Goal: Task Accomplishment & Management: Manage account settings

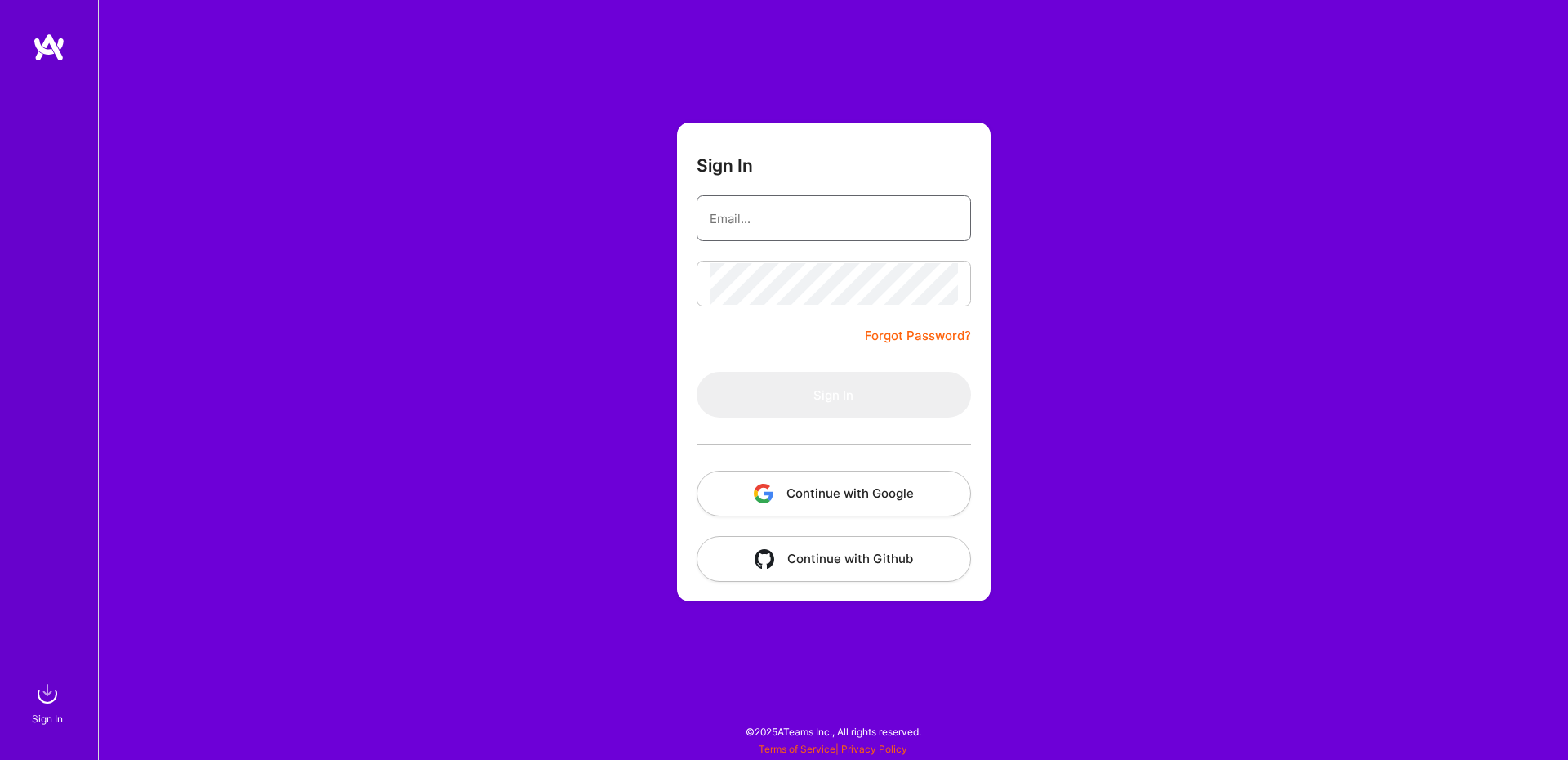
click at [863, 233] on input "email" at bounding box center [834, 218] width 249 height 41
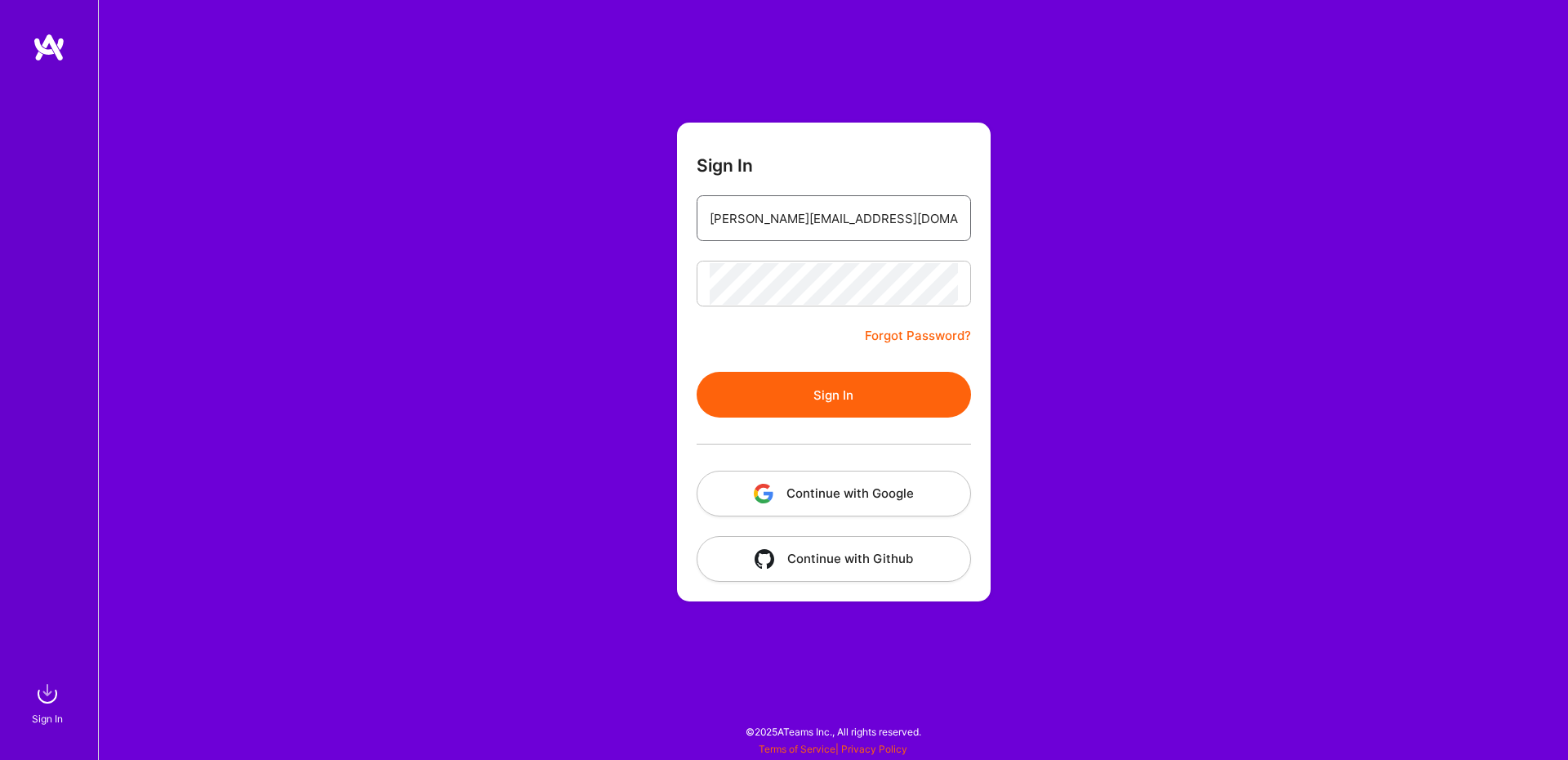
type input "[PERSON_NAME][EMAIL_ADDRESS][DOMAIN_NAME]"
click at [851, 388] on button "Sign In" at bounding box center [834, 394] width 274 height 45
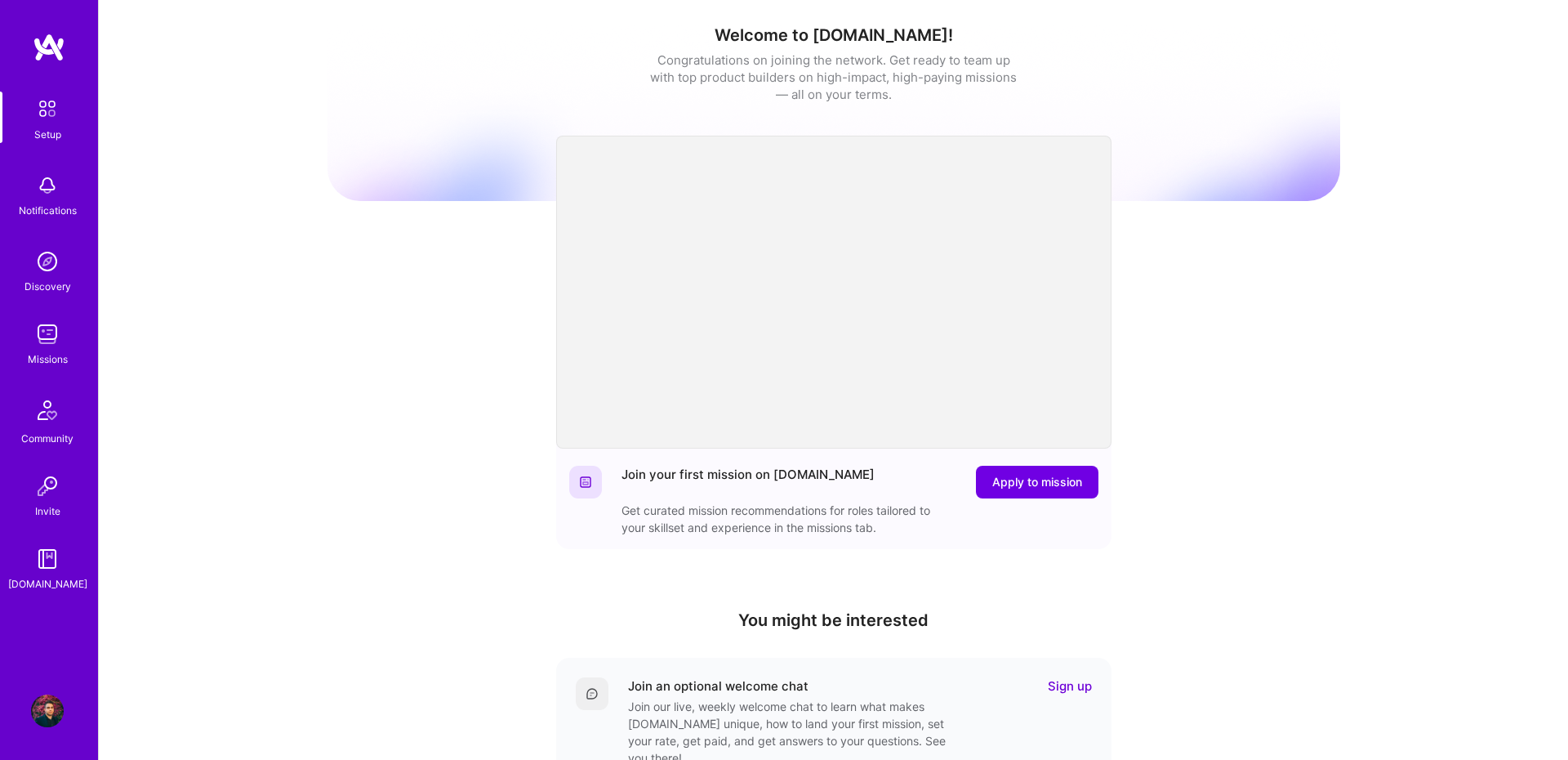
click at [51, 347] on img at bounding box center [48, 335] width 33 height 33
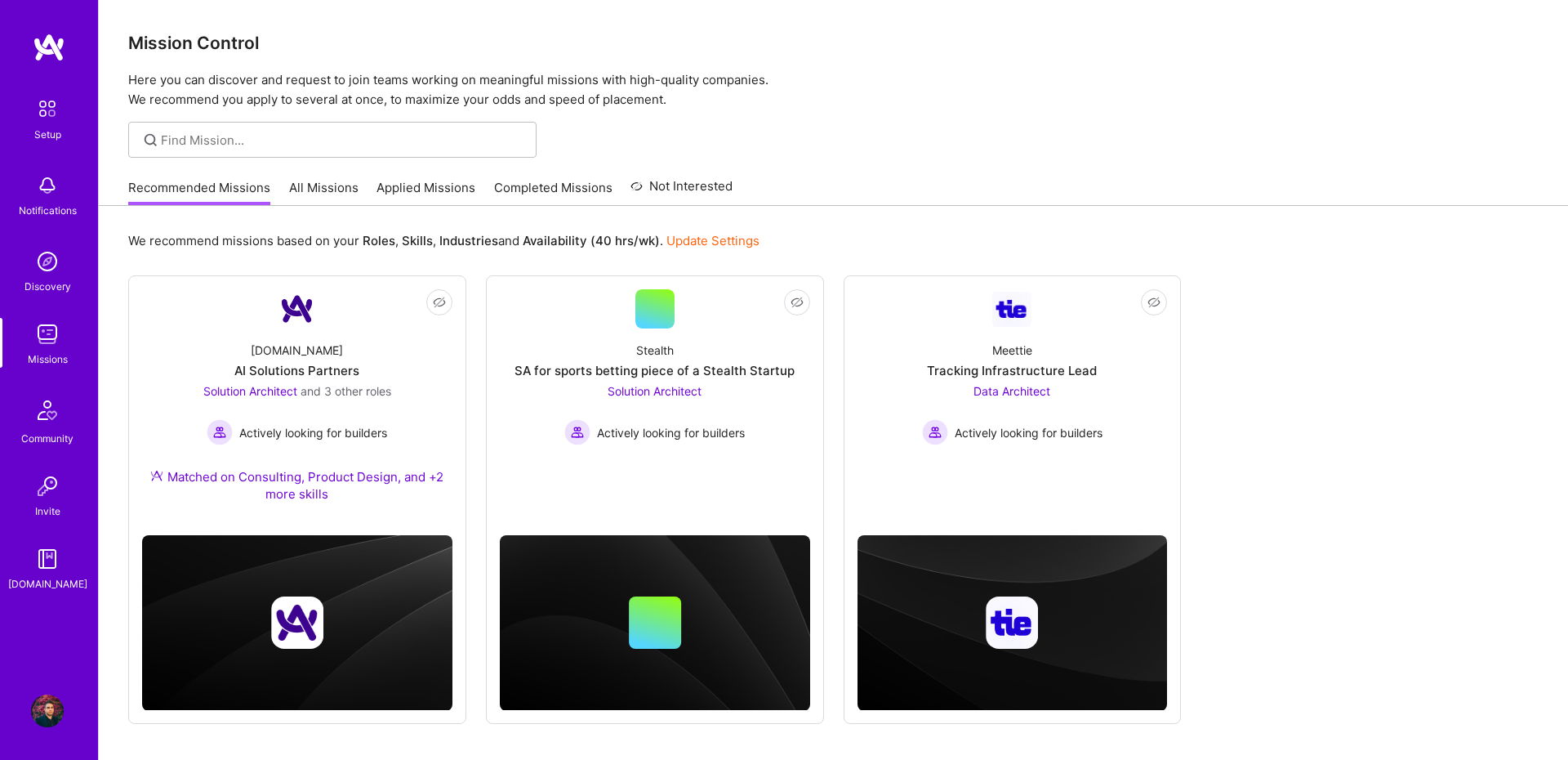
click at [306, 195] on link "All Missions" at bounding box center [324, 192] width 69 height 27
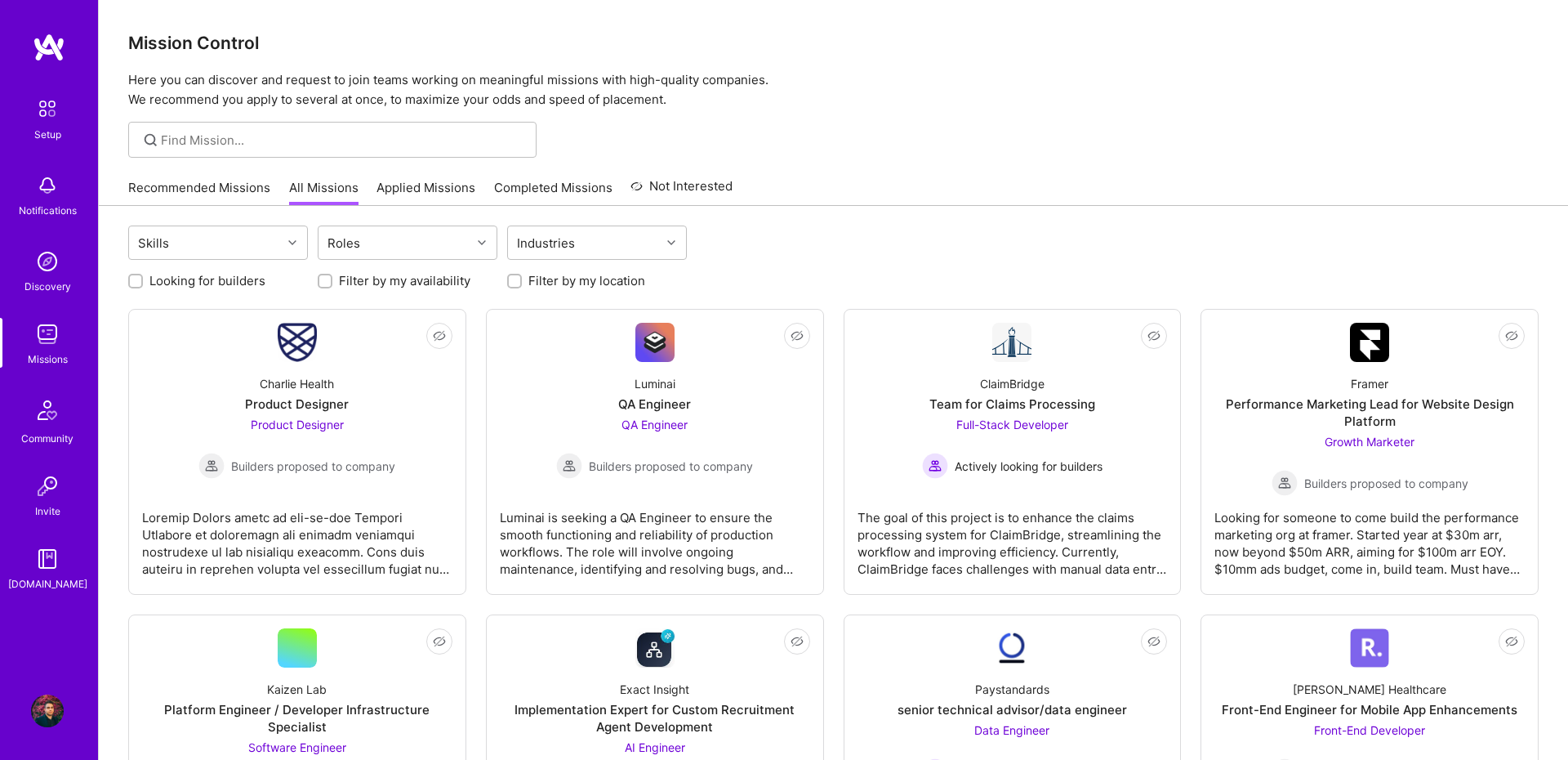
click at [445, 197] on link "Applied Missions" at bounding box center [426, 192] width 99 height 27
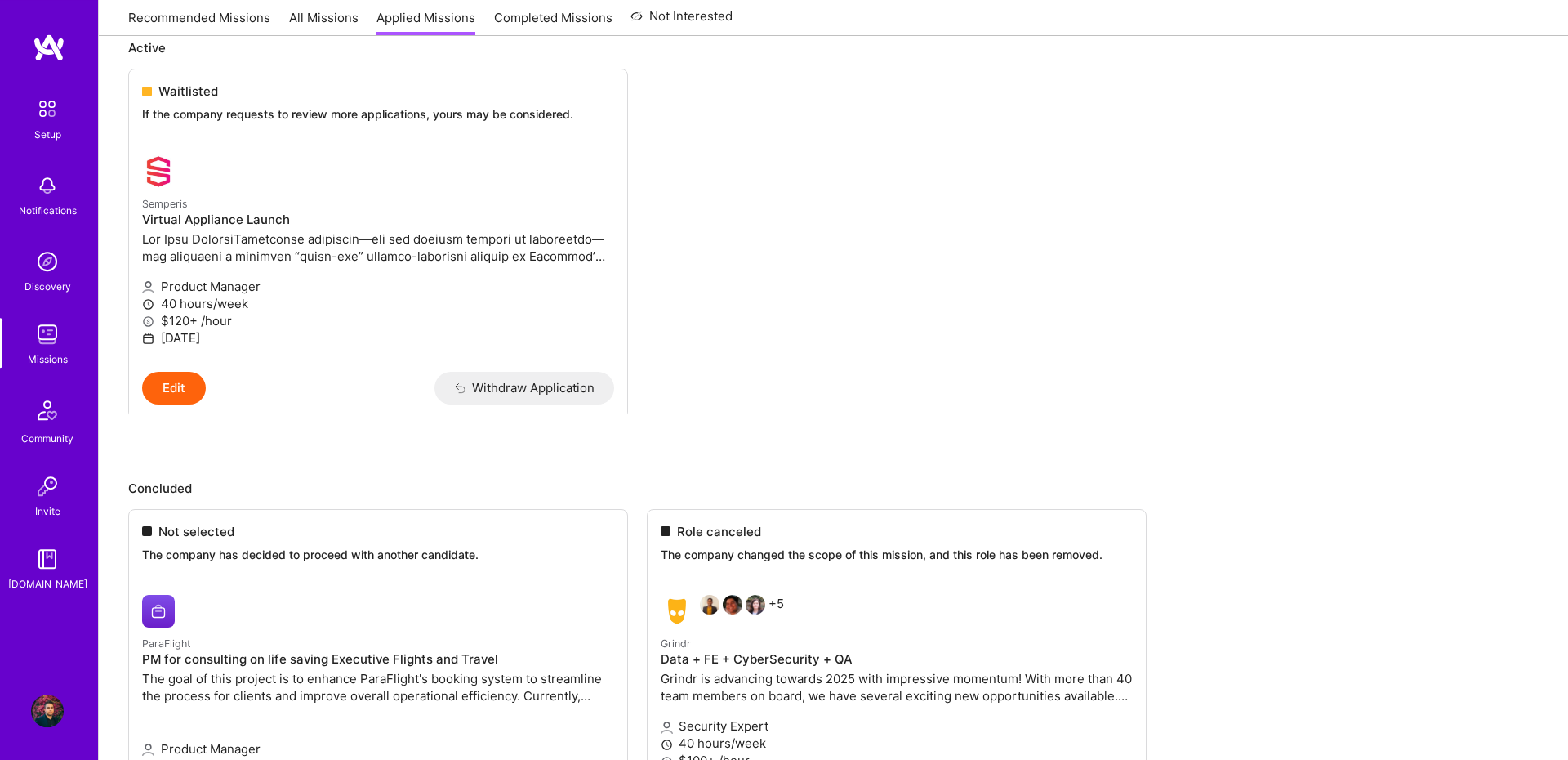
scroll to position [451, 0]
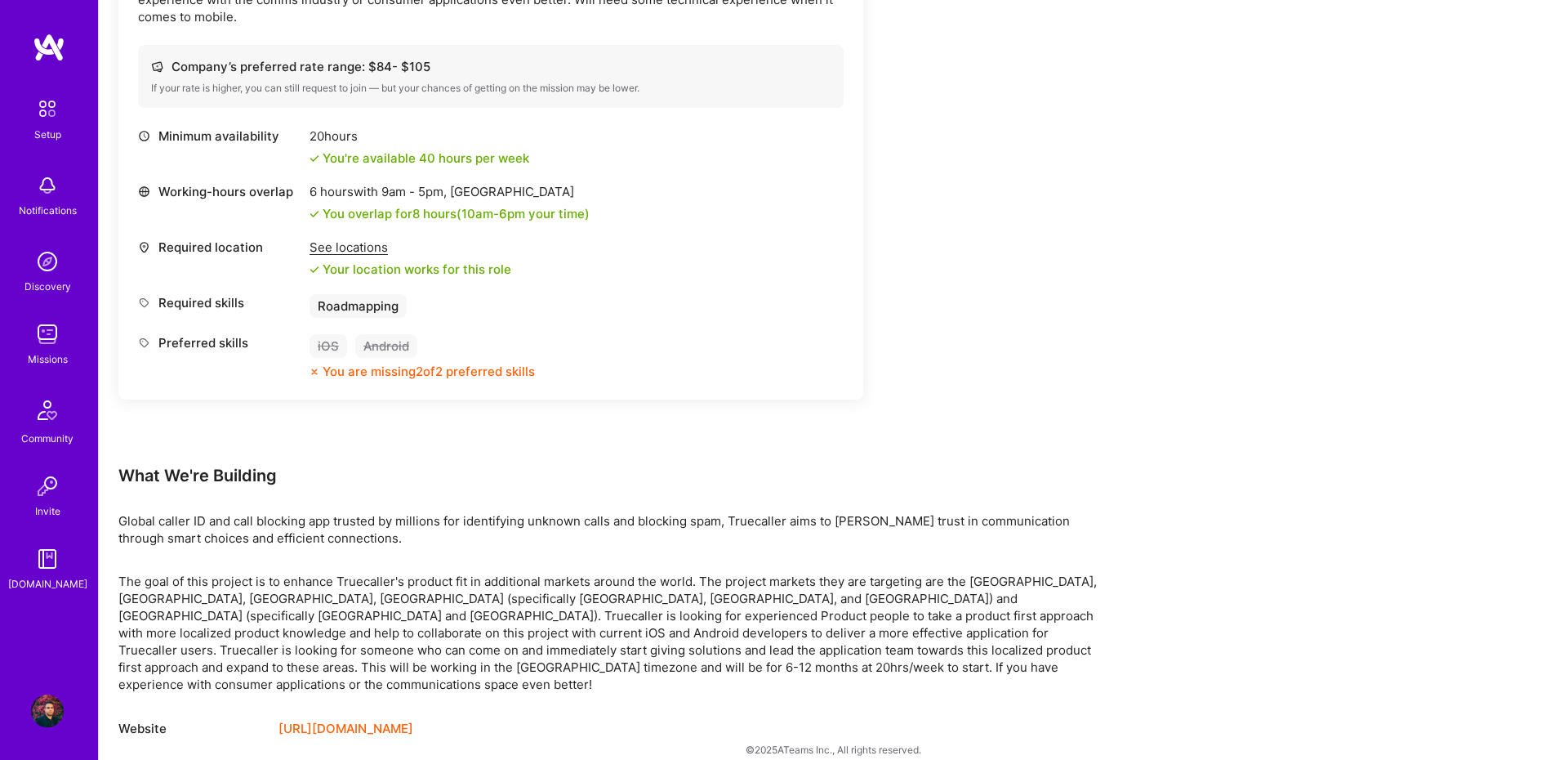
scroll to position [559, 0]
